Goal: Navigation & Orientation: Find specific page/section

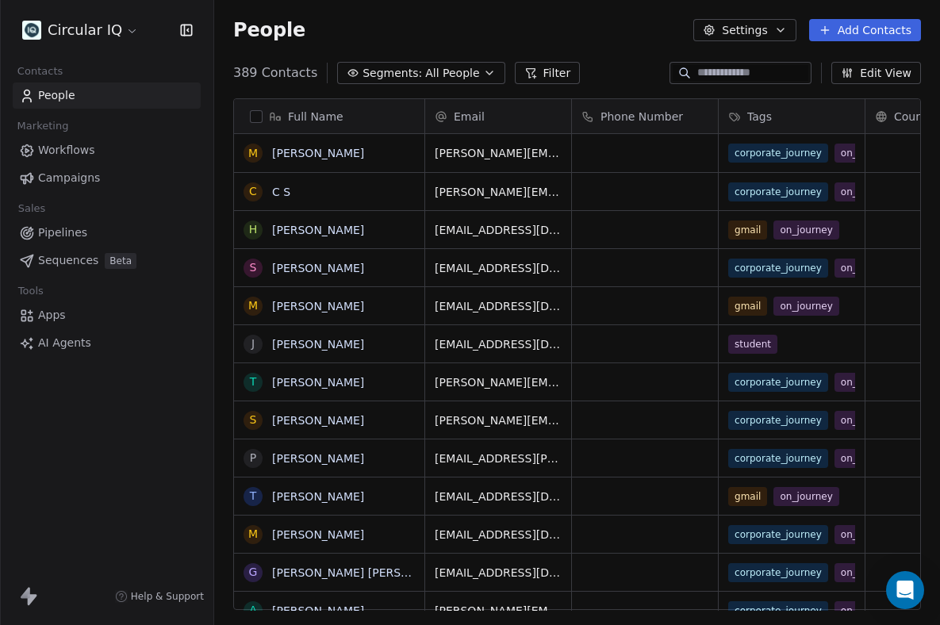
scroll to position [0, 1]
click at [70, 156] on span "Workflows" at bounding box center [66, 150] width 57 height 17
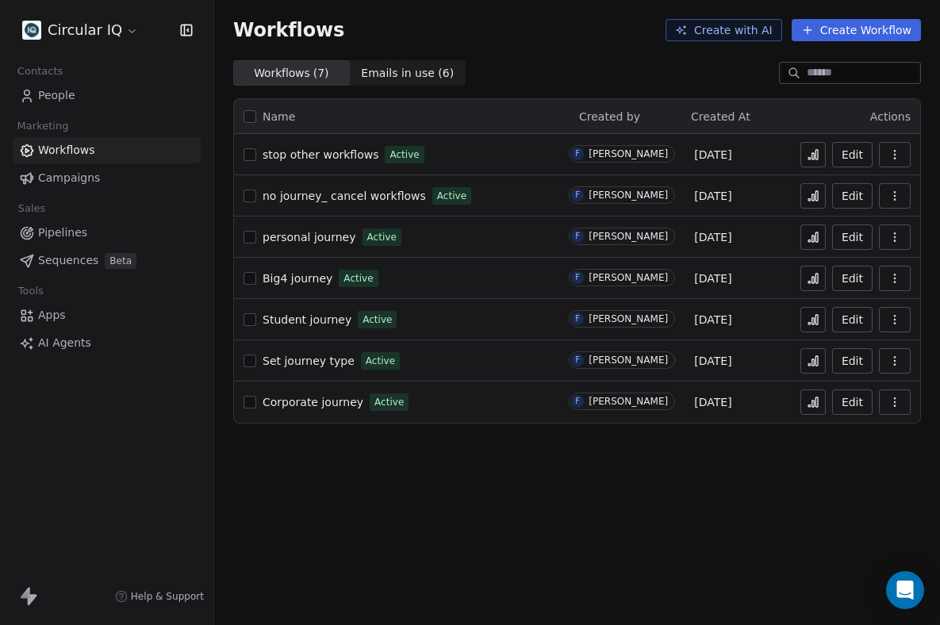
click at [71, 186] on span "Campaigns" at bounding box center [69, 178] width 62 height 17
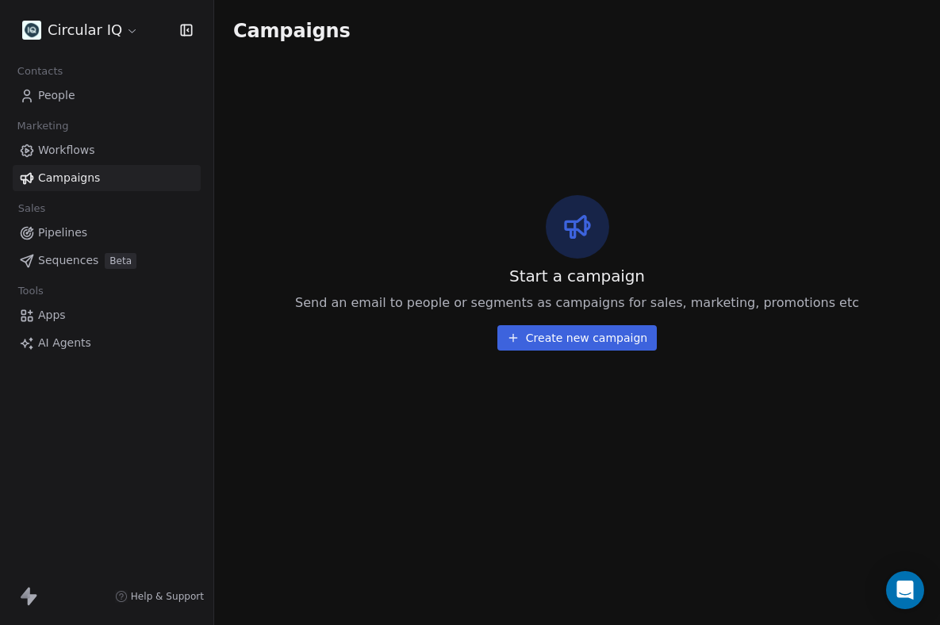
click at [77, 149] on span "Workflows" at bounding box center [66, 150] width 57 height 17
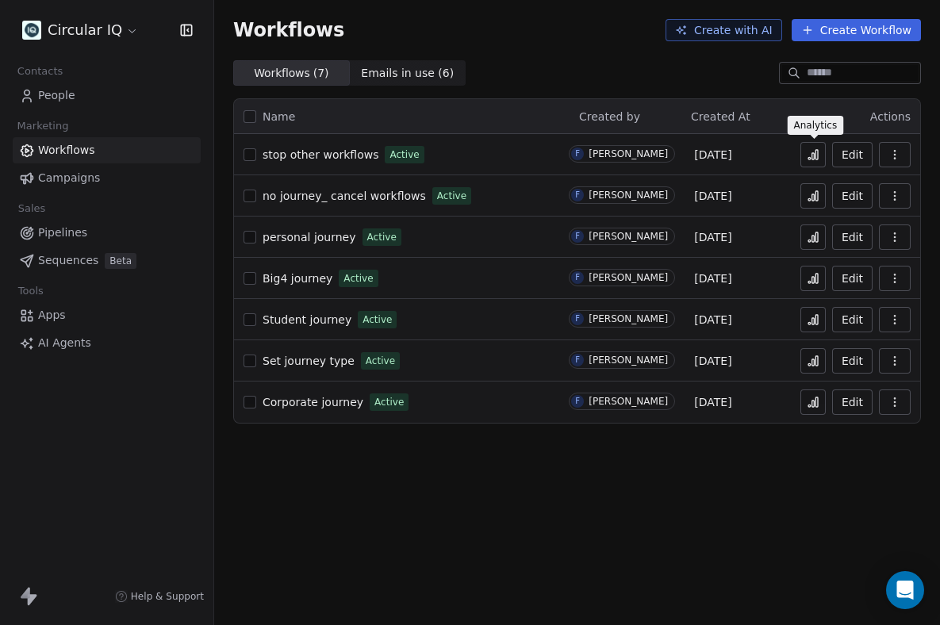
click at [810, 155] on icon at bounding box center [813, 154] width 13 height 13
click at [415, 487] on div "Workflows Create with AI Create Workflow Workflows ( 7 ) Workflows ( 7 ) Emails…" at bounding box center [577, 312] width 726 height 625
click at [496, 91] on div "Name Created by Created At Actions stop other workflows Active F [PERSON_NAME] …" at bounding box center [577, 261] width 726 height 351
click at [301, 284] on span "Big4 journey" at bounding box center [298, 278] width 70 height 13
